Goal: Task Accomplishment & Management: Complete application form

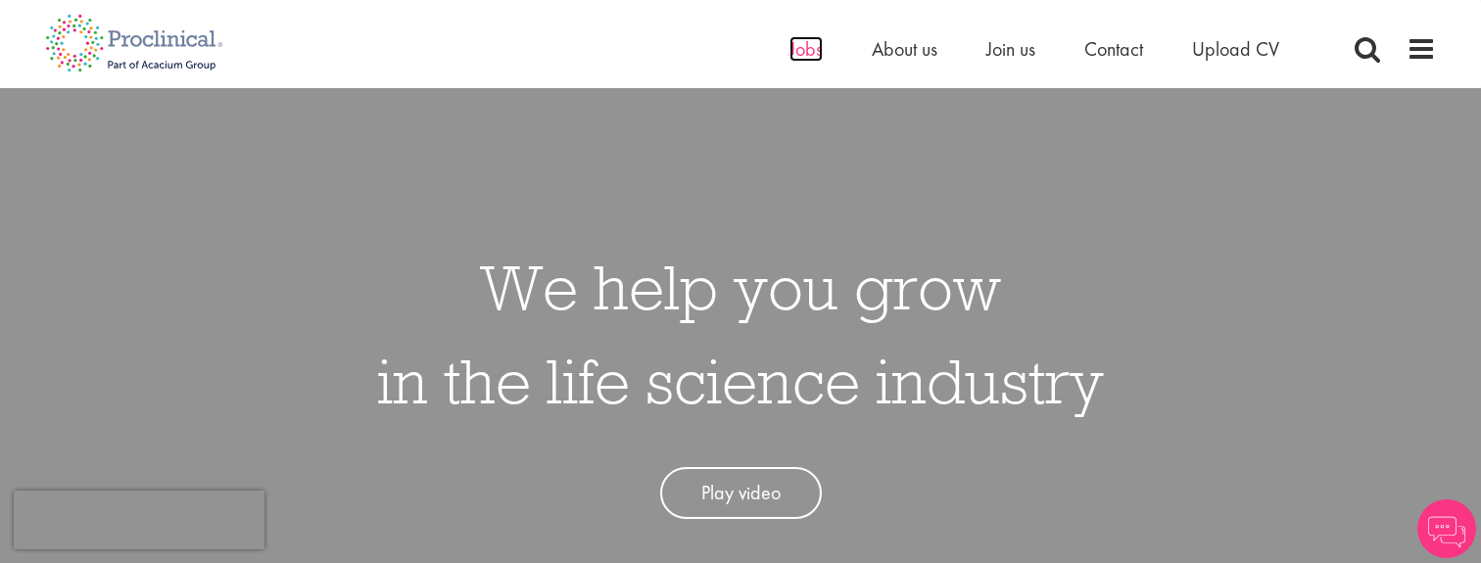
click at [796, 58] on span "Jobs" at bounding box center [805, 48] width 33 height 25
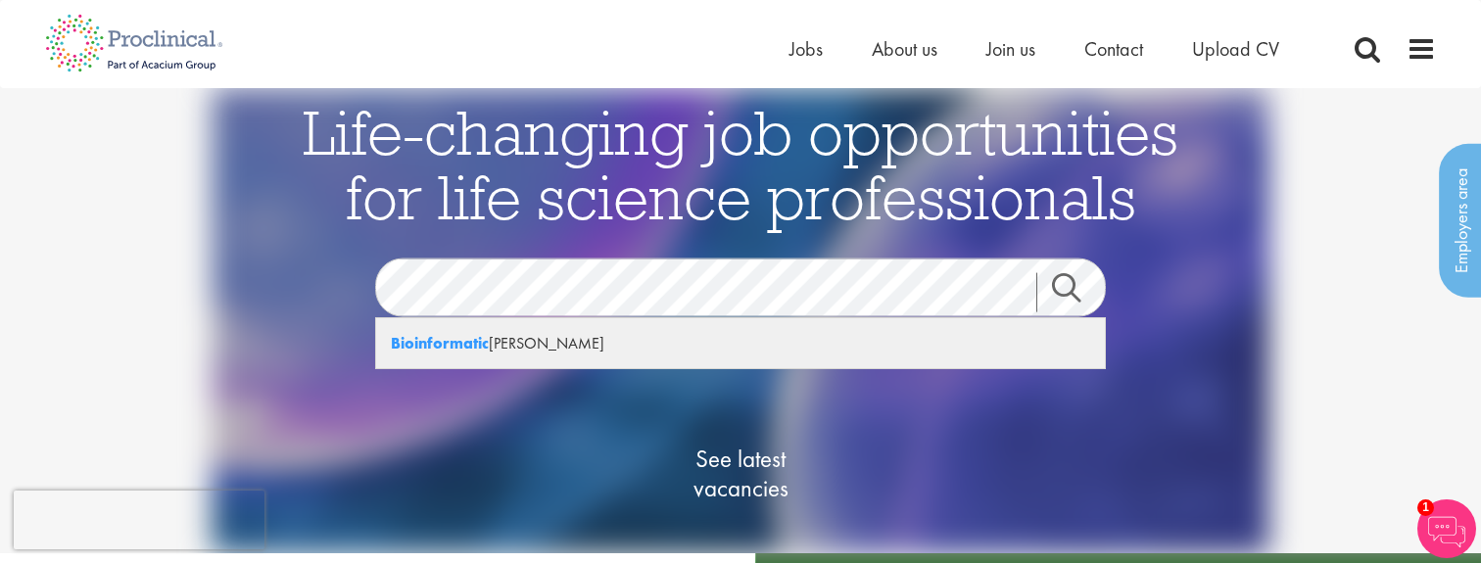
click at [527, 323] on div "Bioinformatic ian" at bounding box center [740, 343] width 729 height 50
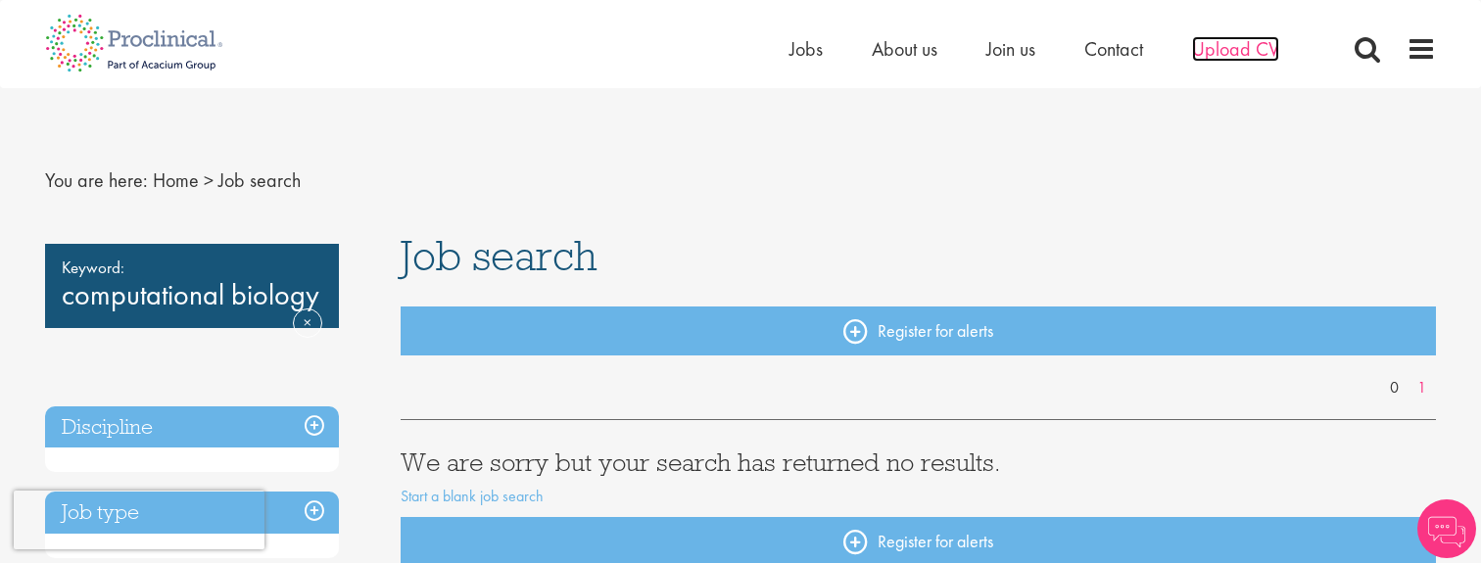
click at [1233, 49] on span "Upload CV" at bounding box center [1235, 48] width 87 height 25
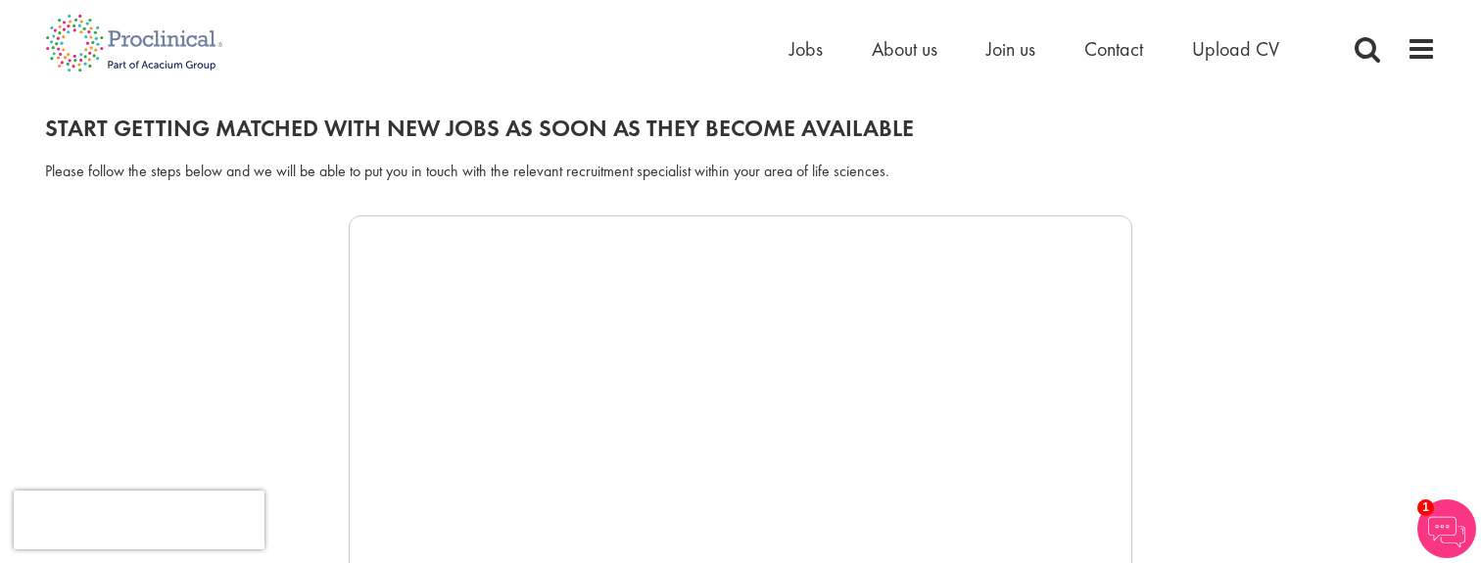
scroll to position [193, 0]
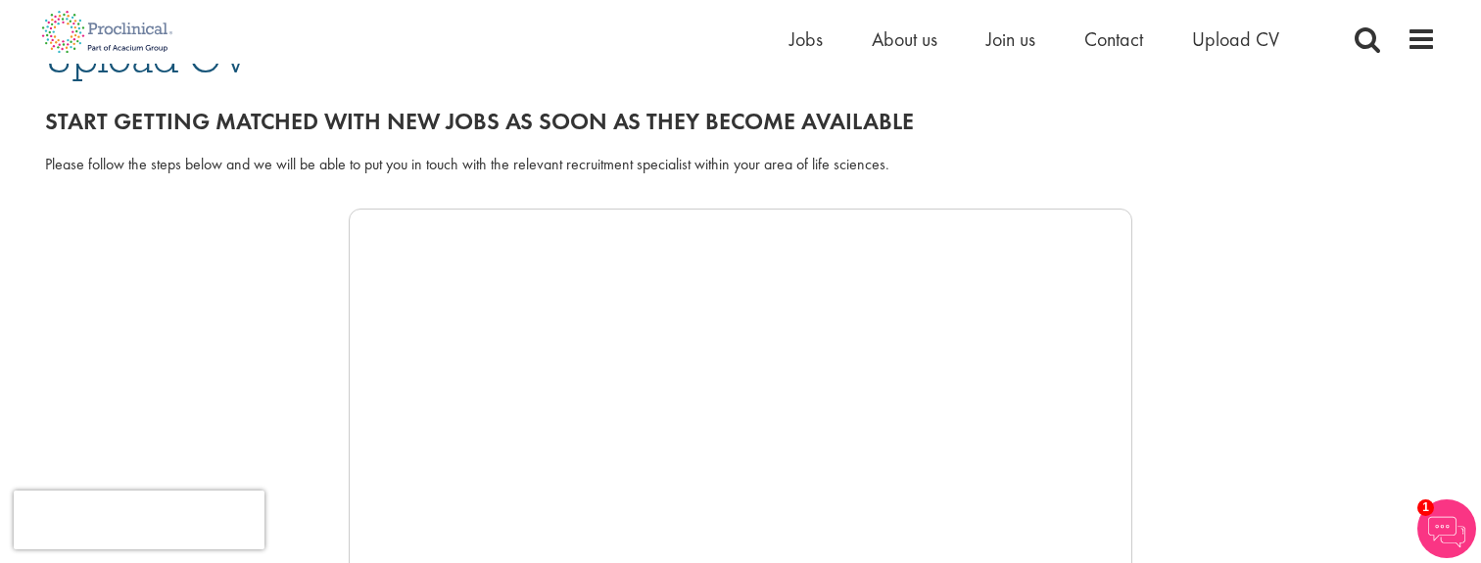
click at [1214, 237] on div at bounding box center [740, 503] width 1391 height 588
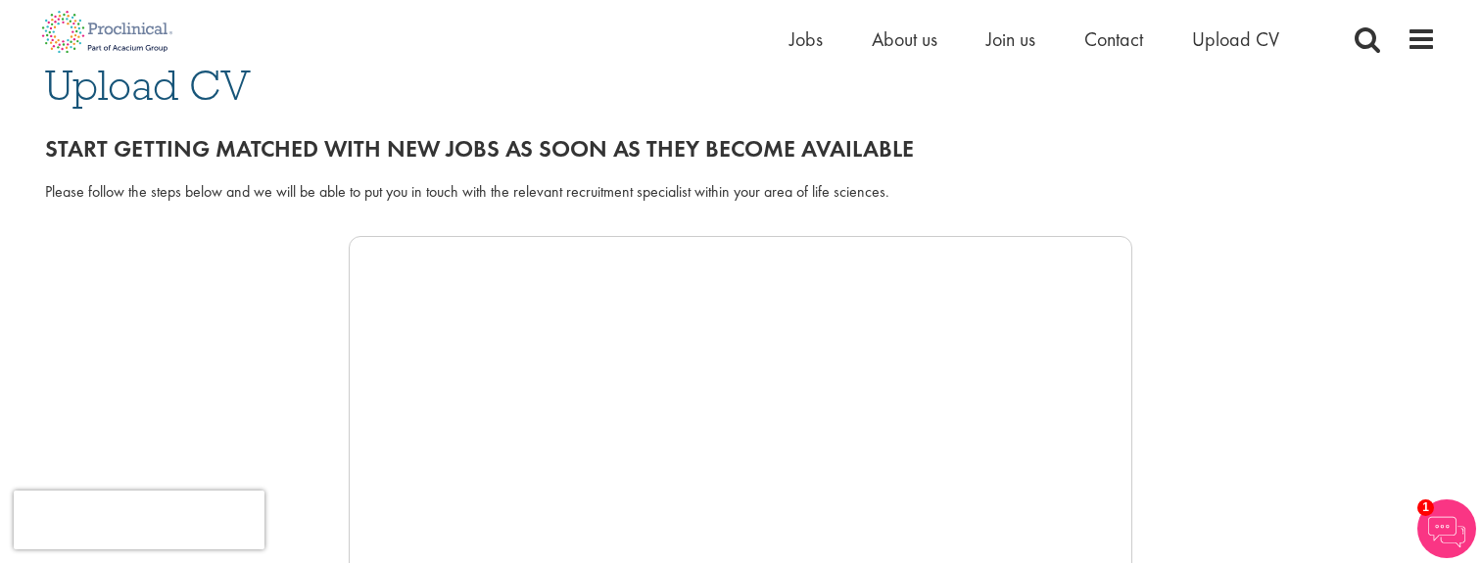
scroll to position [122, 0]
